Goal: Book appointment/travel/reservation

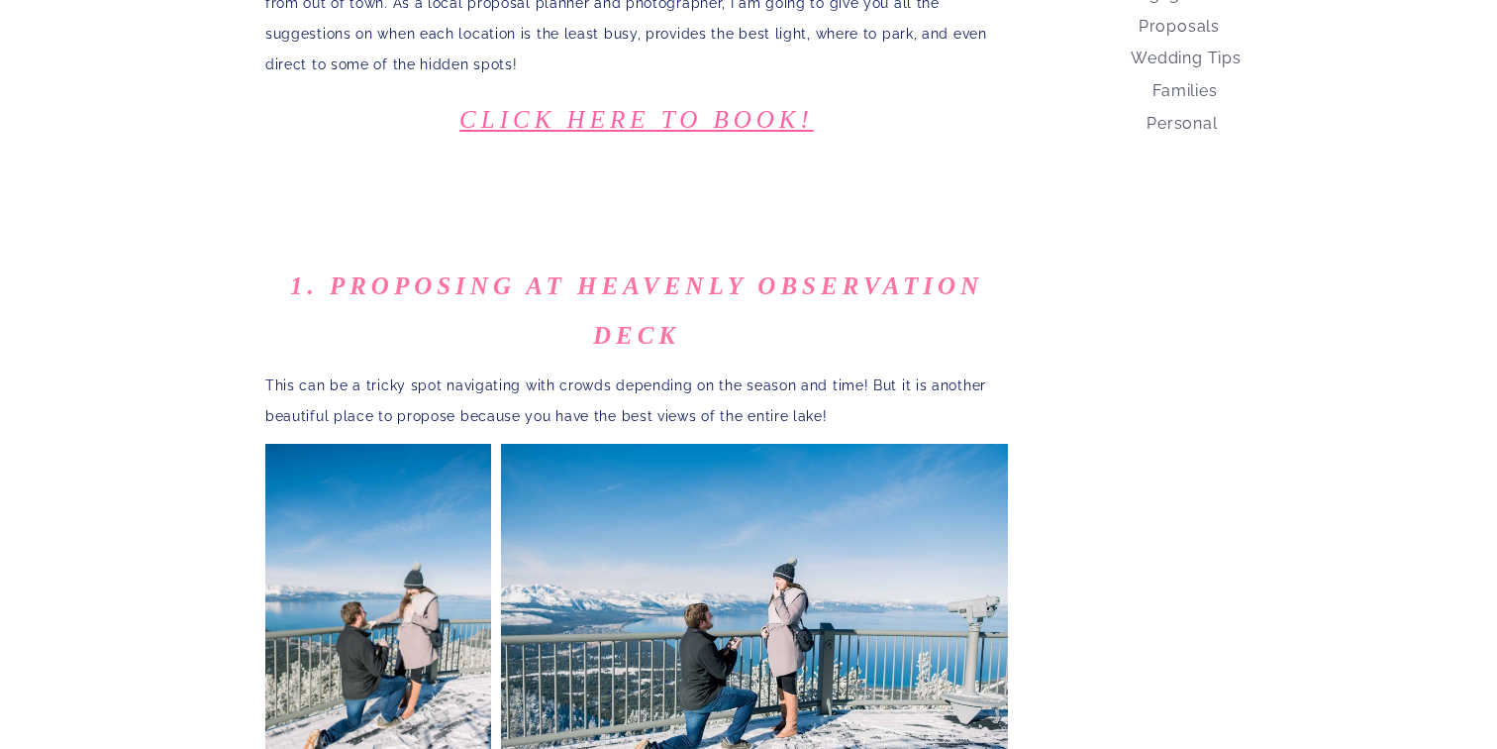
scroll to position [894, 0]
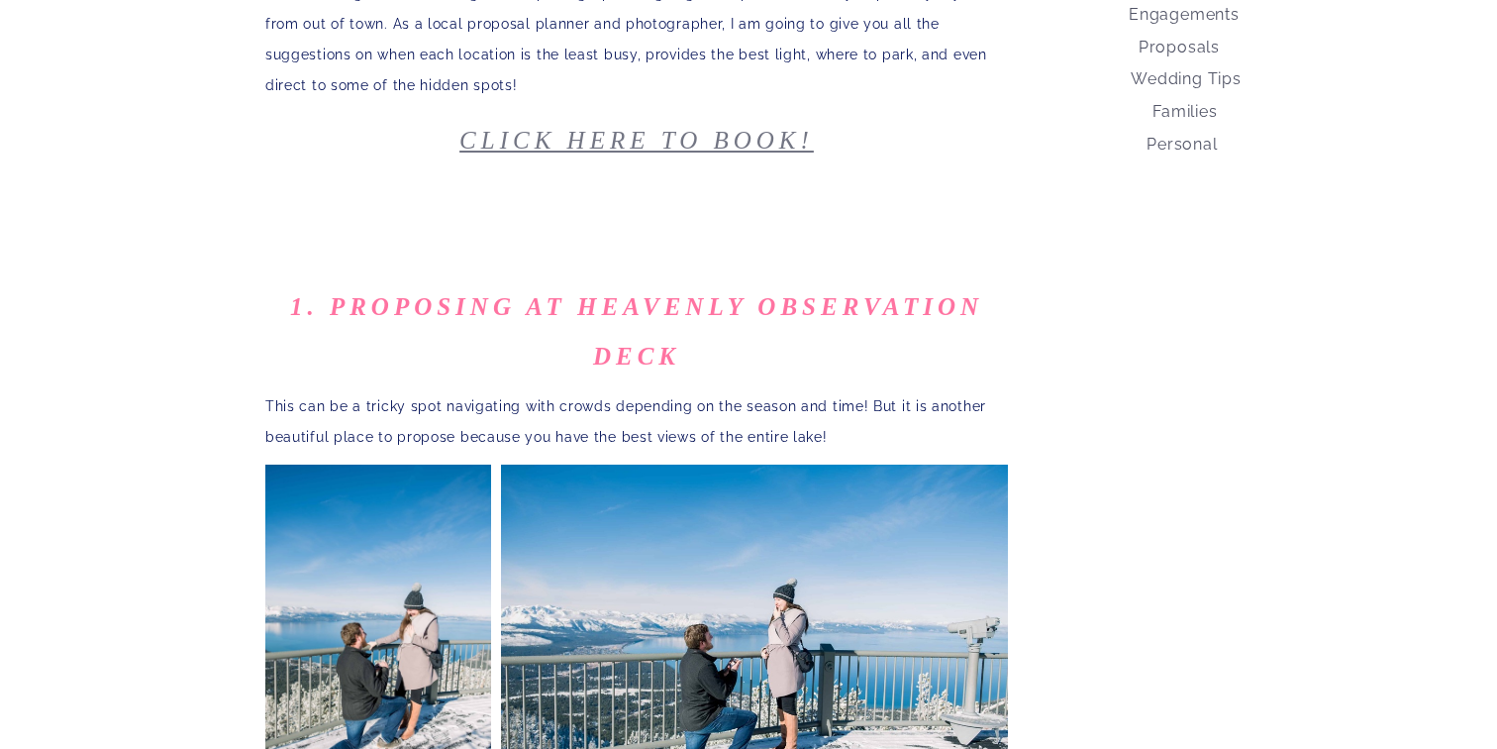
click at [571, 127] on link "Click here to book!" at bounding box center [637, 140] width 355 height 27
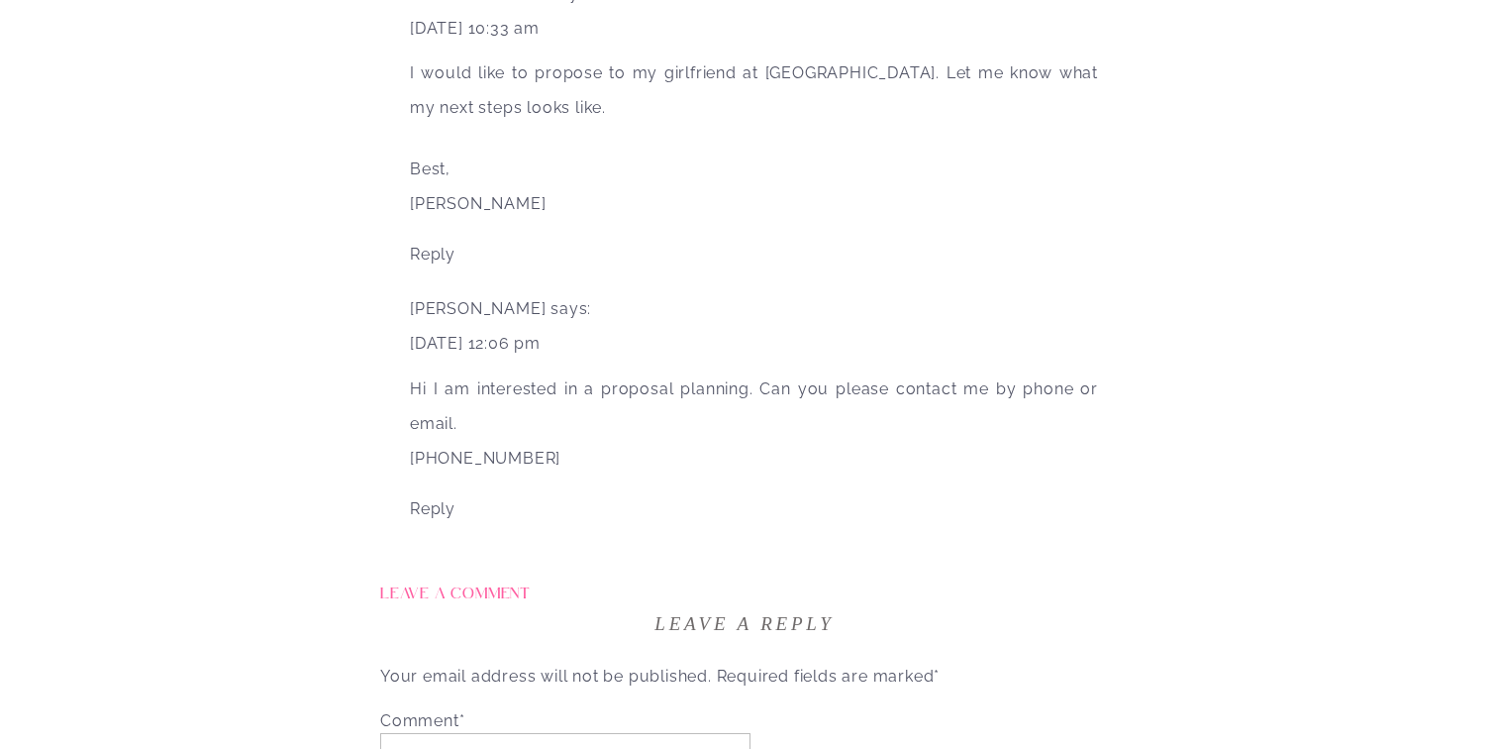
scroll to position [6046, 0]
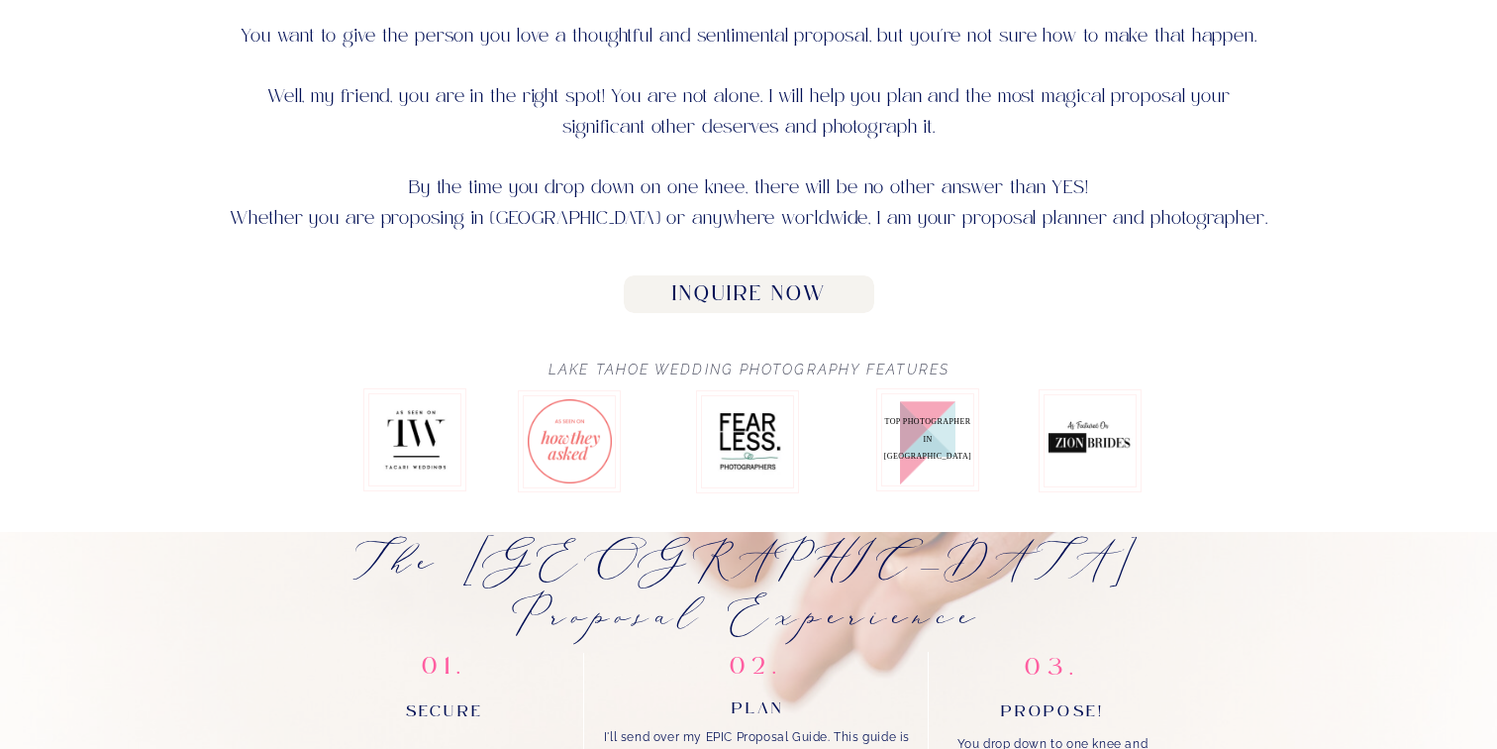
scroll to position [952, 0]
click at [680, 296] on h2 "Inquire Now" at bounding box center [749, 293] width 229 height 25
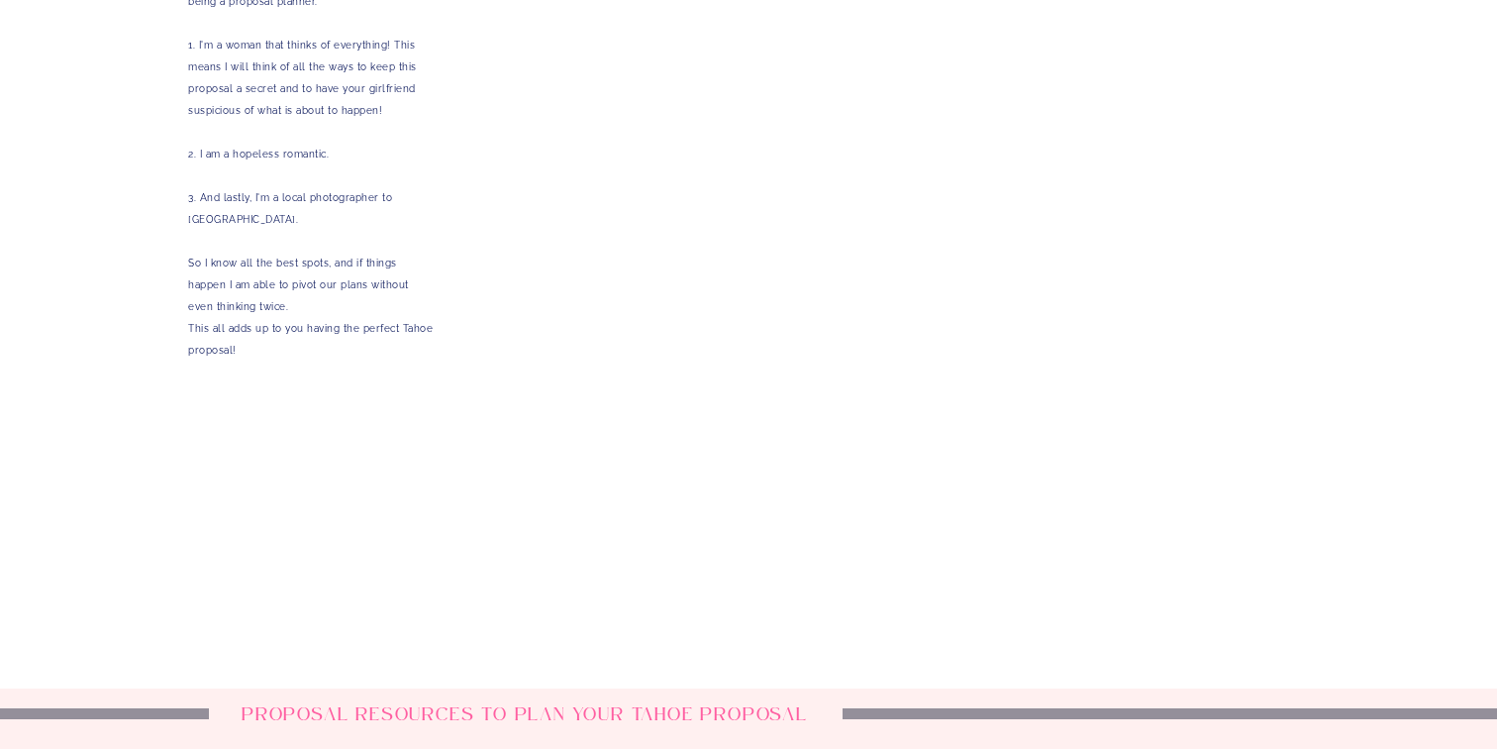
scroll to position [3581, 0]
